Goal: Check status

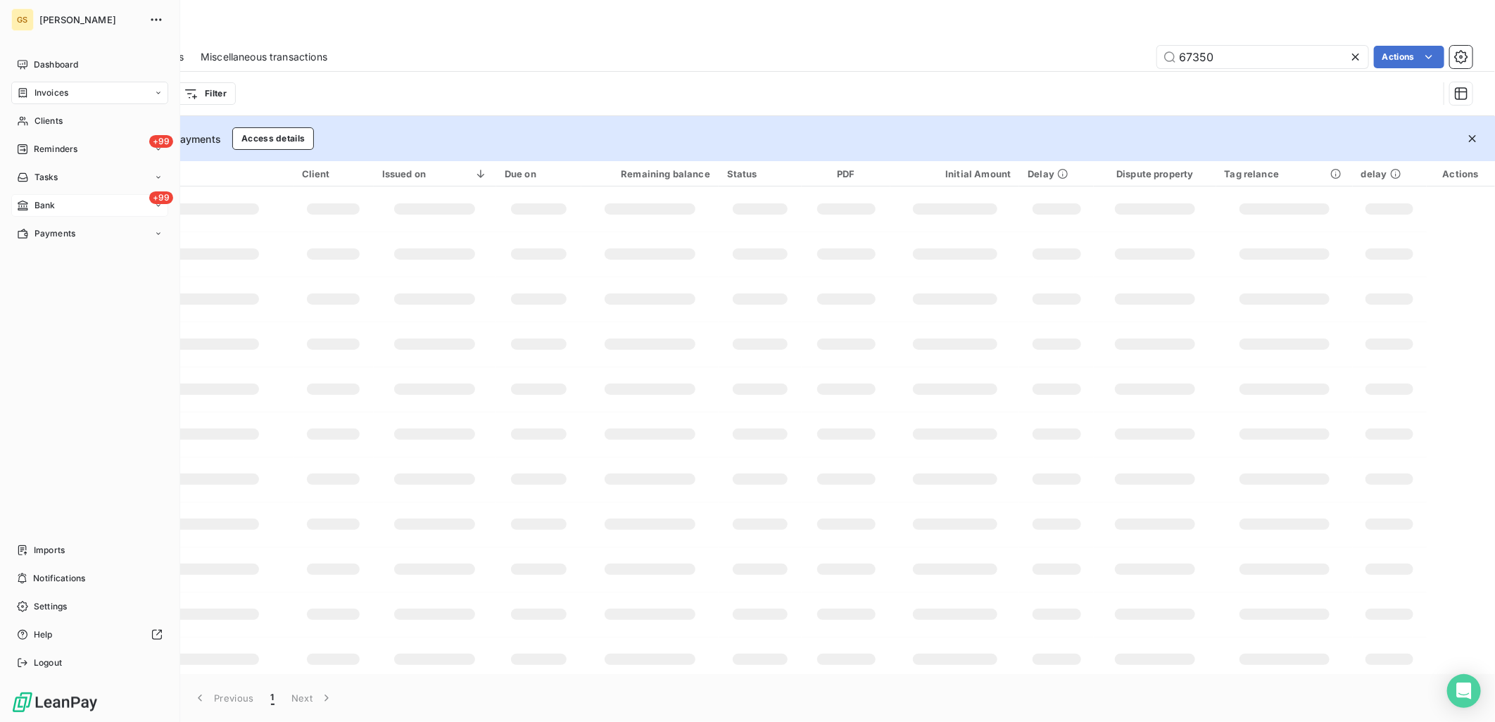
click at [13, 205] on div "+99 Bank" at bounding box center [89, 205] width 157 height 23
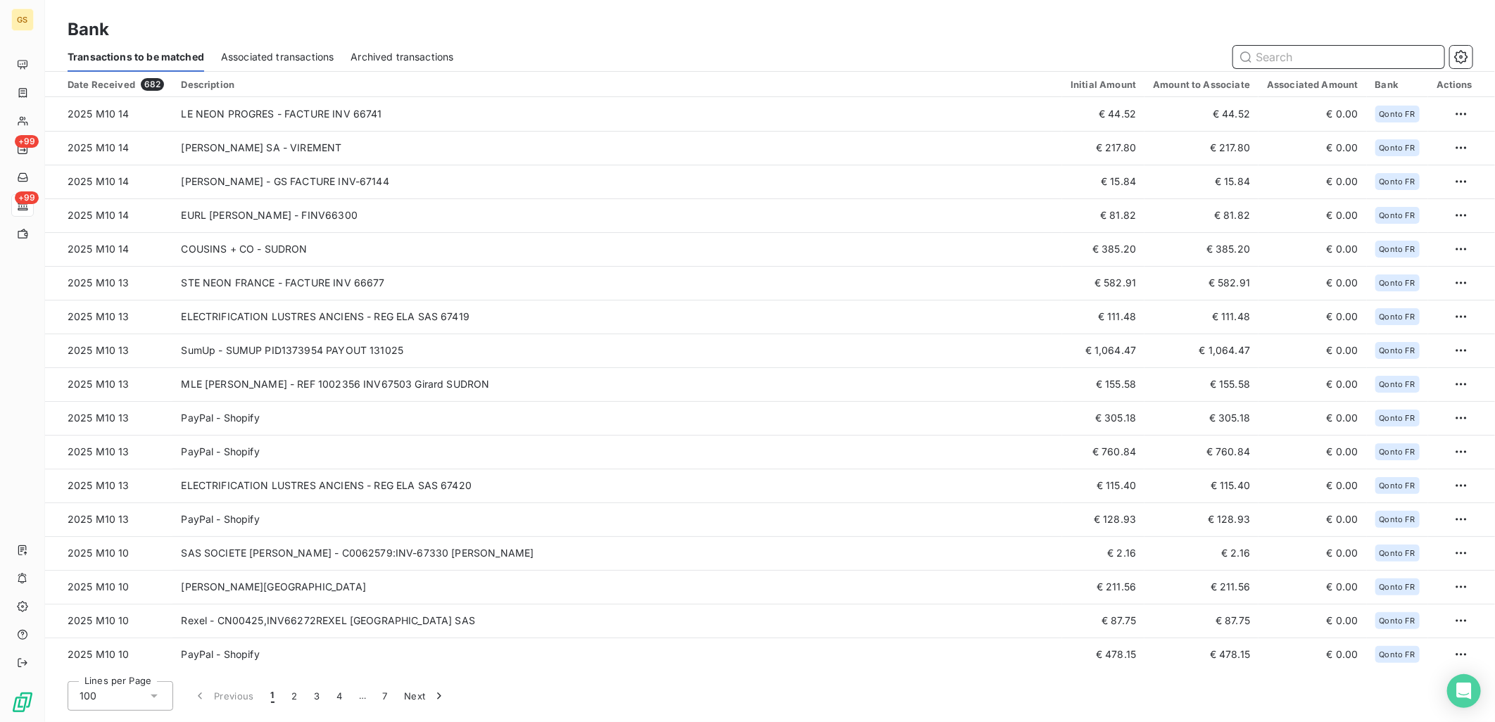
click at [1297, 64] on input "text" at bounding box center [1338, 57] width 211 height 23
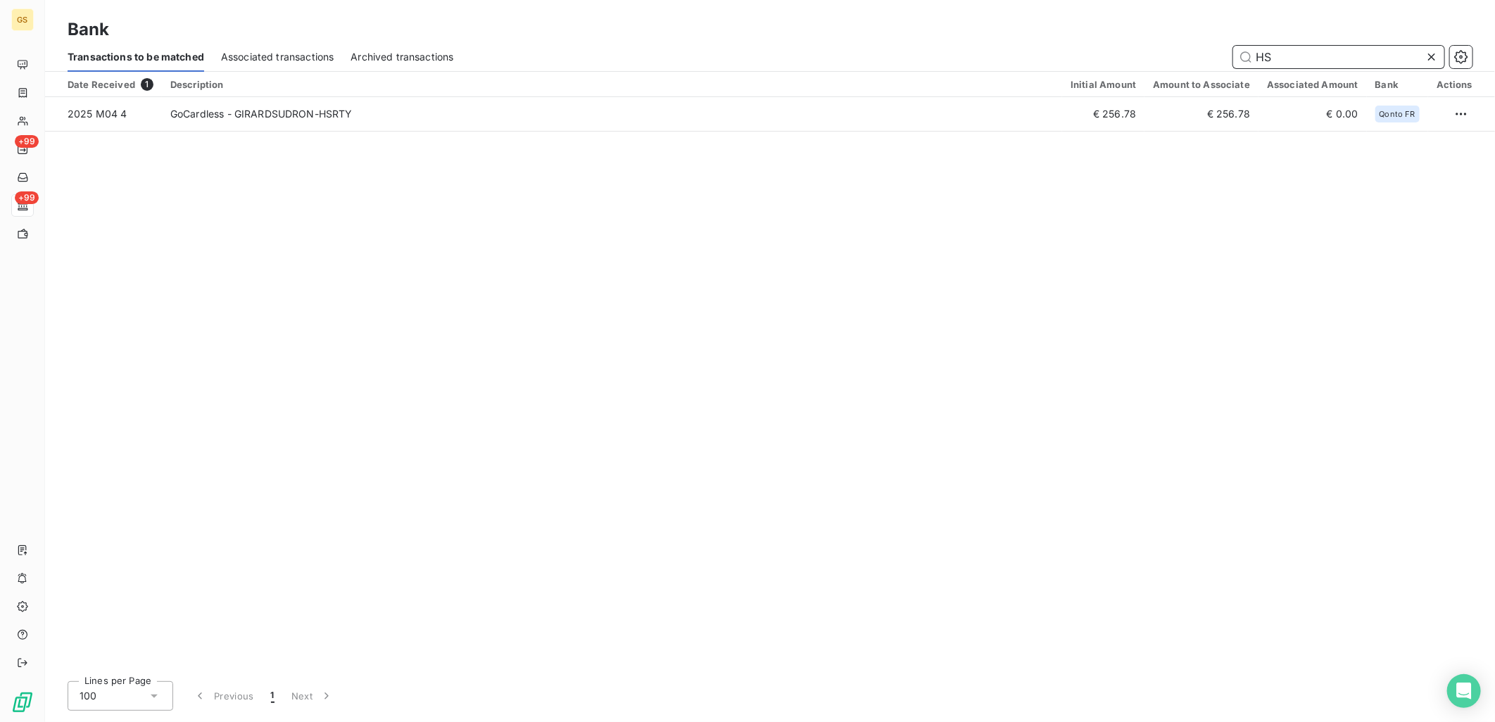
type input "H"
type input "BSH"
click at [1021, 264] on div "Date Received 1 Description Initial Amount Amount to Associate Associated Amoun…" at bounding box center [770, 371] width 1450 height 598
click at [831, 305] on div "Date Received 1 Description Initial Amount Amount to Associate Associated Amoun…" at bounding box center [770, 371] width 1450 height 598
click at [1432, 61] on icon at bounding box center [1431, 57] width 14 height 14
